Goal: Information Seeking & Learning: Understand process/instructions

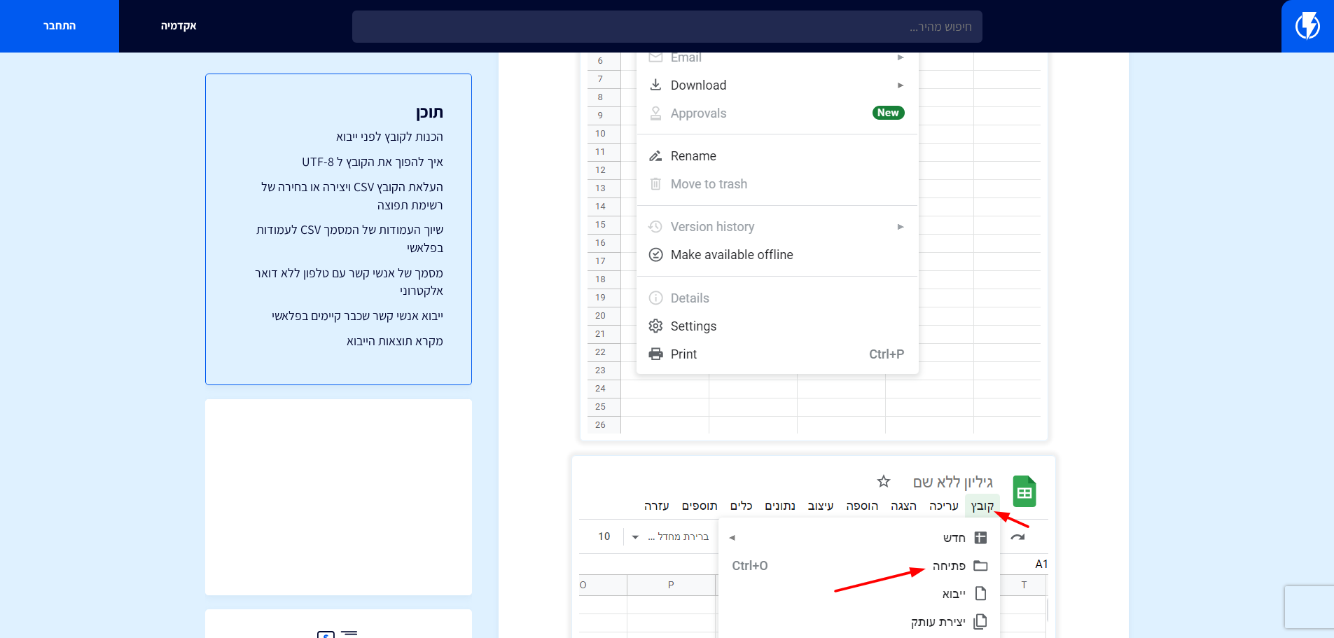
scroll to position [700, 0]
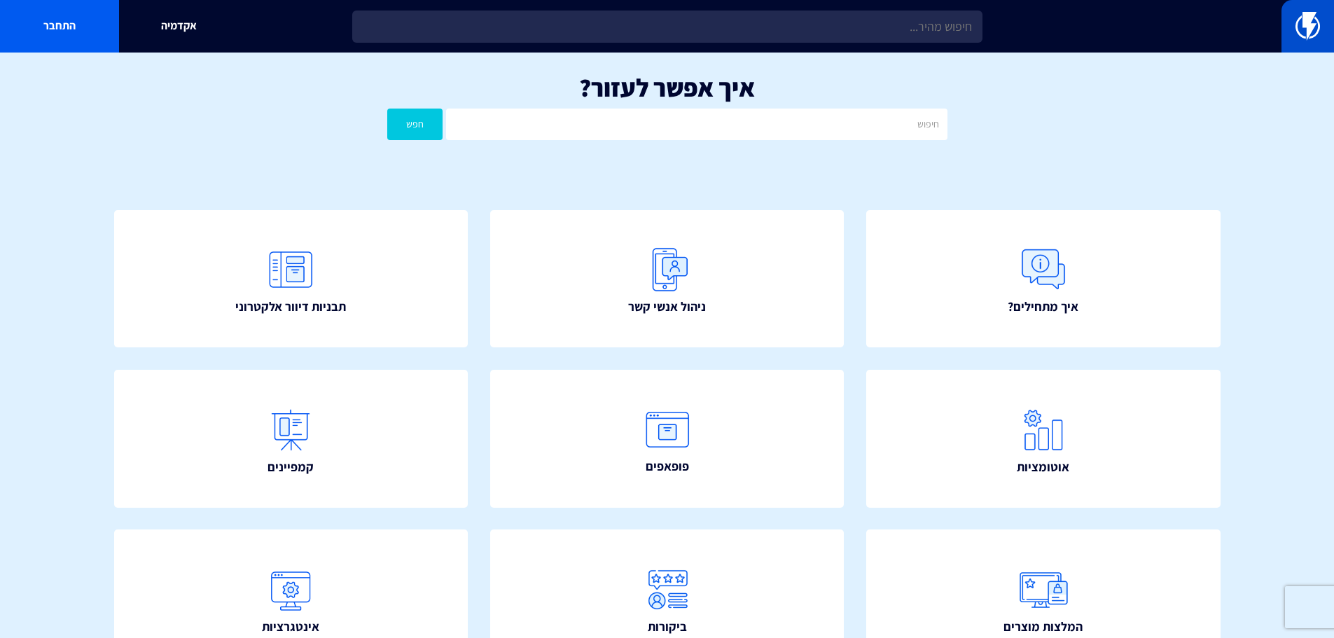
click at [1309, 21] on img at bounding box center [1307, 26] width 25 height 28
